Goal: Task Accomplishment & Management: Manage account settings

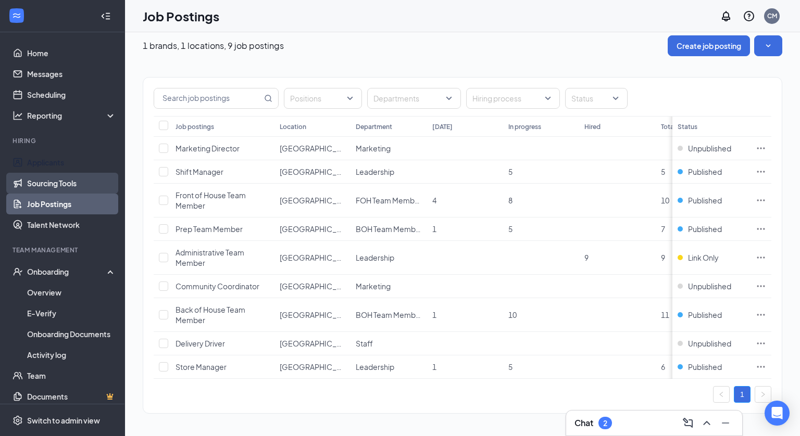
scroll to position [9, 0]
click at [63, 168] on link "Applicants" at bounding box center [71, 162] width 89 height 21
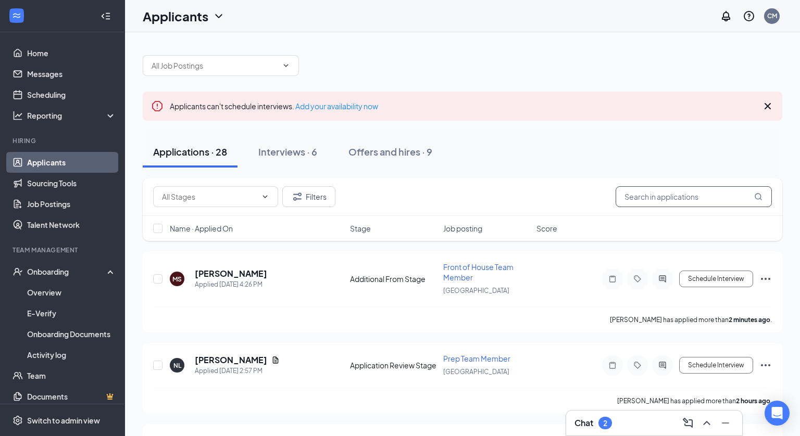
click at [644, 191] on input "text" at bounding box center [694, 196] width 156 height 21
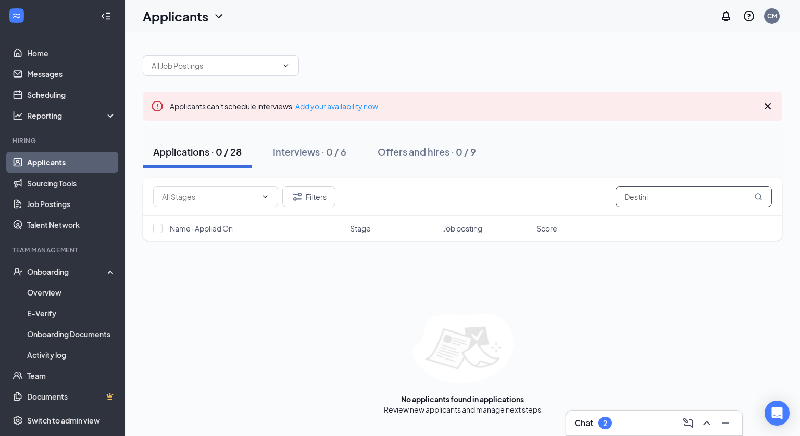
type input "[PERSON_NAME]"
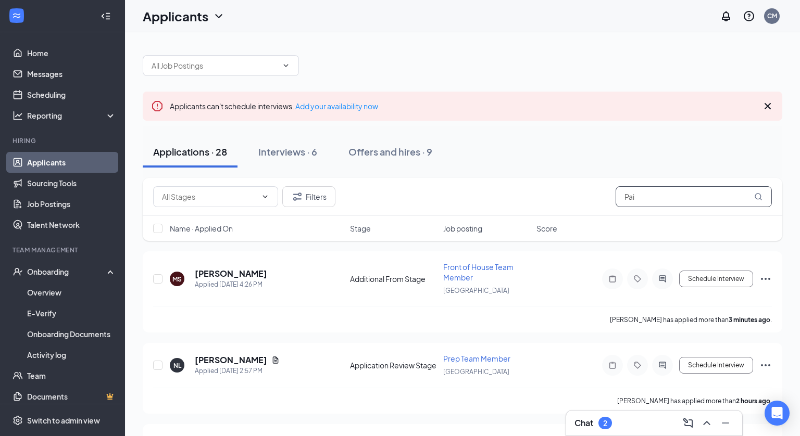
type input "Pain"
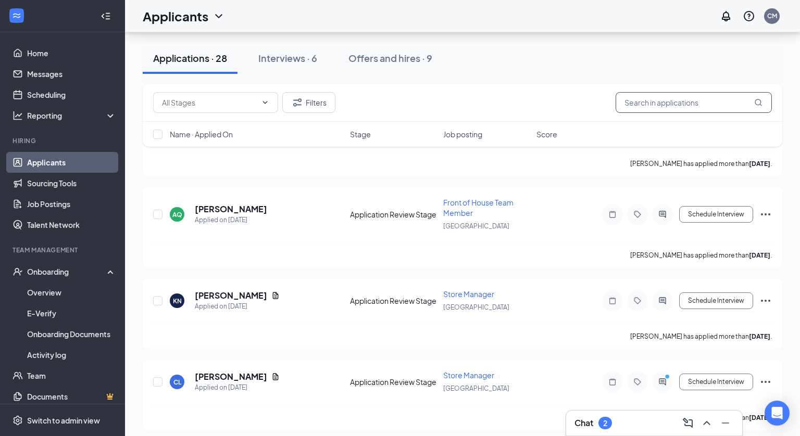
scroll to position [1643, 0]
click at [294, 59] on div "Interviews · 6" at bounding box center [287, 58] width 59 height 13
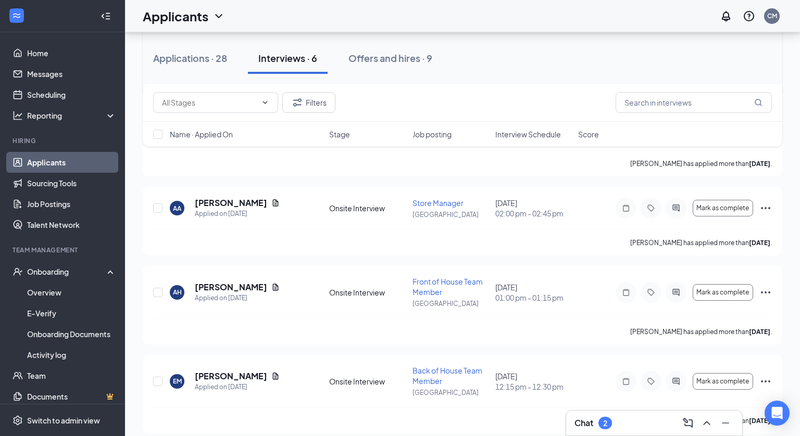
scroll to position [332, 0]
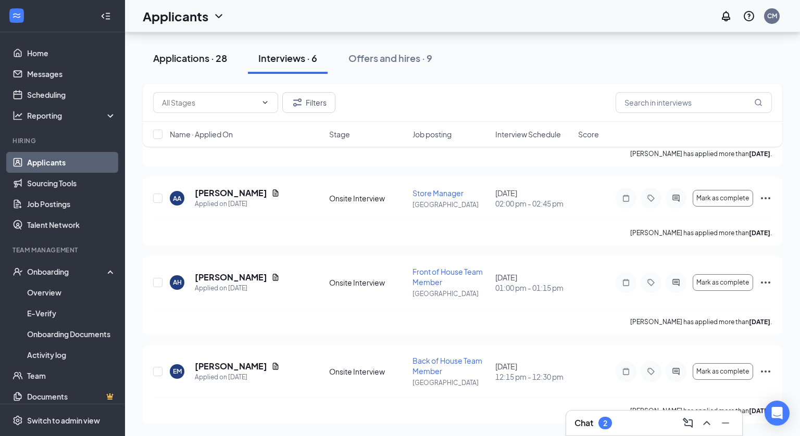
click at [193, 55] on div "Applications · 28" at bounding box center [190, 58] width 74 height 13
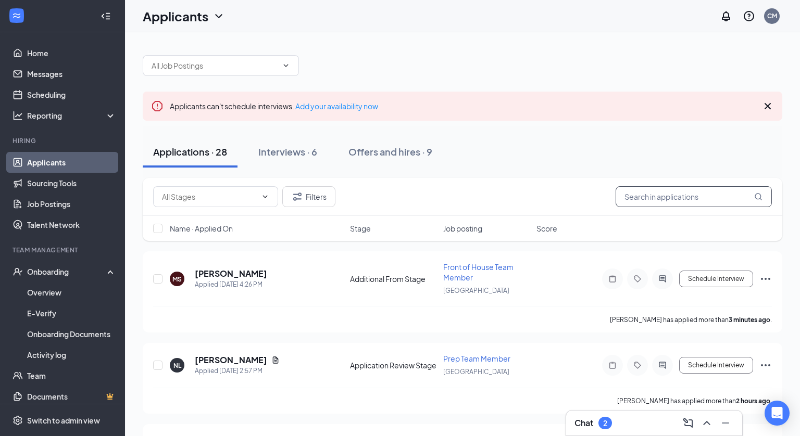
click at [646, 198] on input "text" at bounding box center [694, 196] width 156 height 21
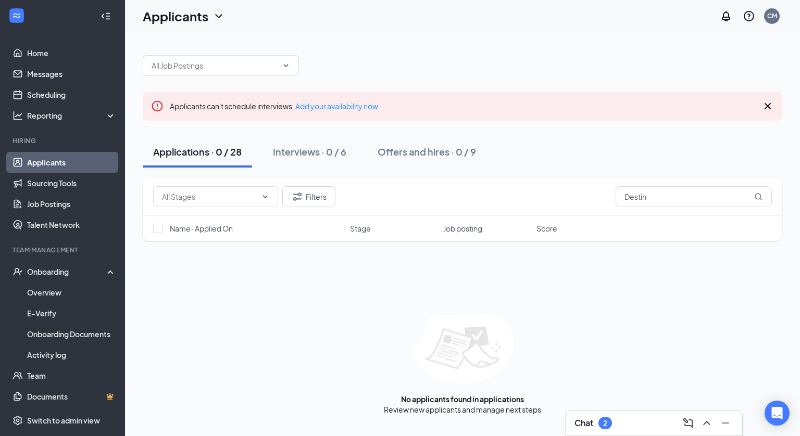
click at [318, 210] on div "Filters Destin" at bounding box center [463, 197] width 640 height 38
click at [317, 200] on button "Filters" at bounding box center [308, 196] width 53 height 21
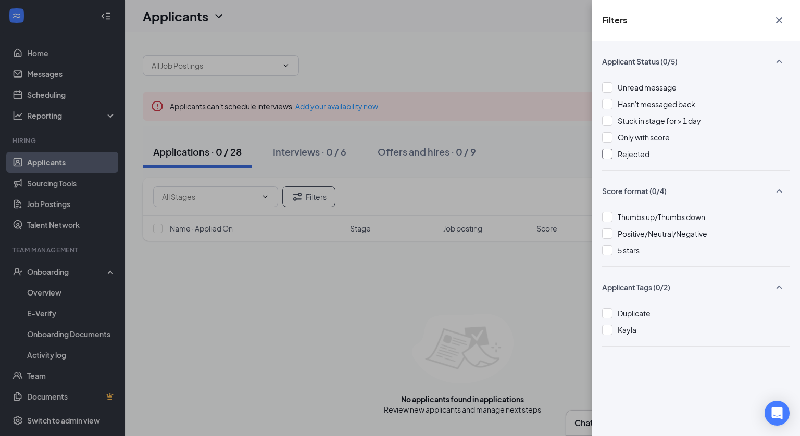
click at [628, 157] on span "Rejected" at bounding box center [634, 153] width 32 height 9
click at [555, 154] on div "Filters Applicant Status (1/5) Unread message Hasn't messaged back Stuck in sta…" at bounding box center [400, 218] width 800 height 436
click at [537, 154] on div "Filters Applicant Status (1/5) Unread message Hasn't messaged back Stuck in sta…" at bounding box center [400, 218] width 800 height 436
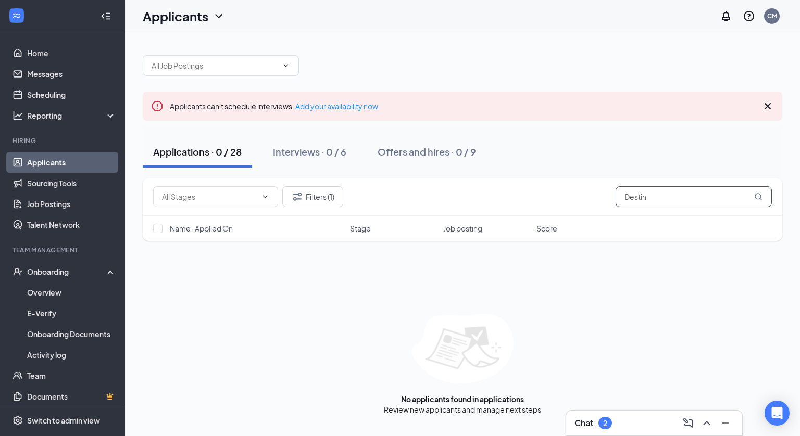
click at [655, 195] on input "Destin" at bounding box center [694, 196] width 156 height 21
type input "[PERSON_NAME]"
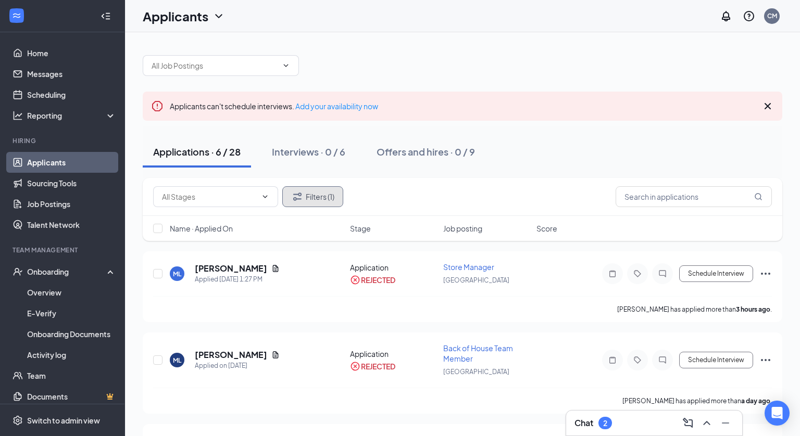
click at [308, 195] on button "Filters (1)" at bounding box center [312, 196] width 61 height 21
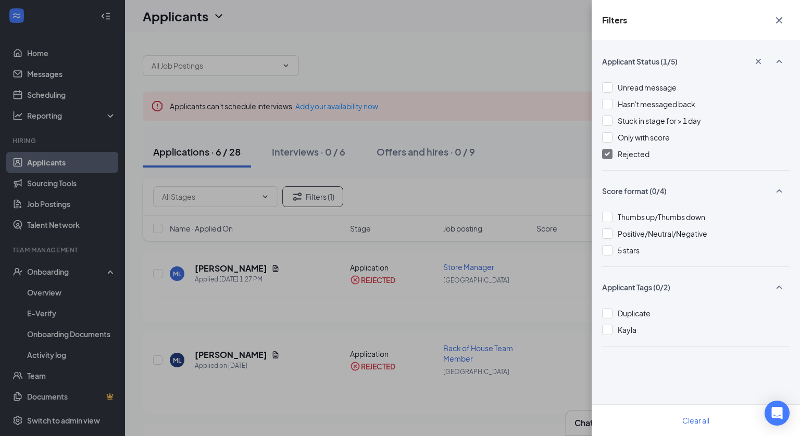
click at [607, 154] on img at bounding box center [607, 154] width 5 height 4
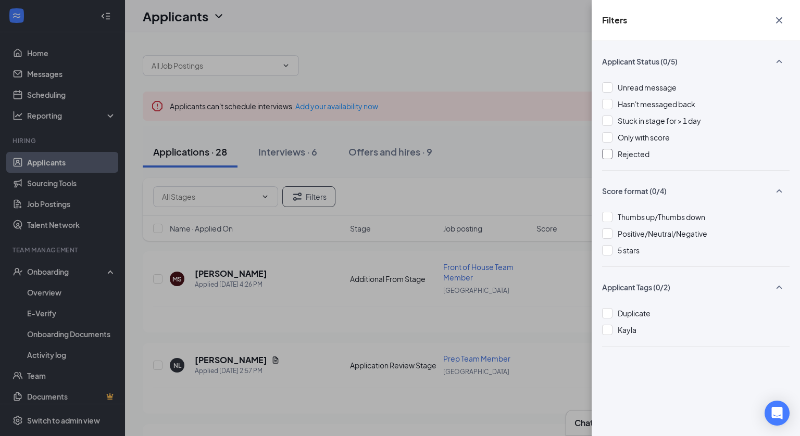
click at [539, 76] on div "Filters Applicant Status (0/5) Unread message Hasn't messaged back Stuck in sta…" at bounding box center [400, 218] width 800 height 436
